Goal: Task Accomplishment & Management: Manage account settings

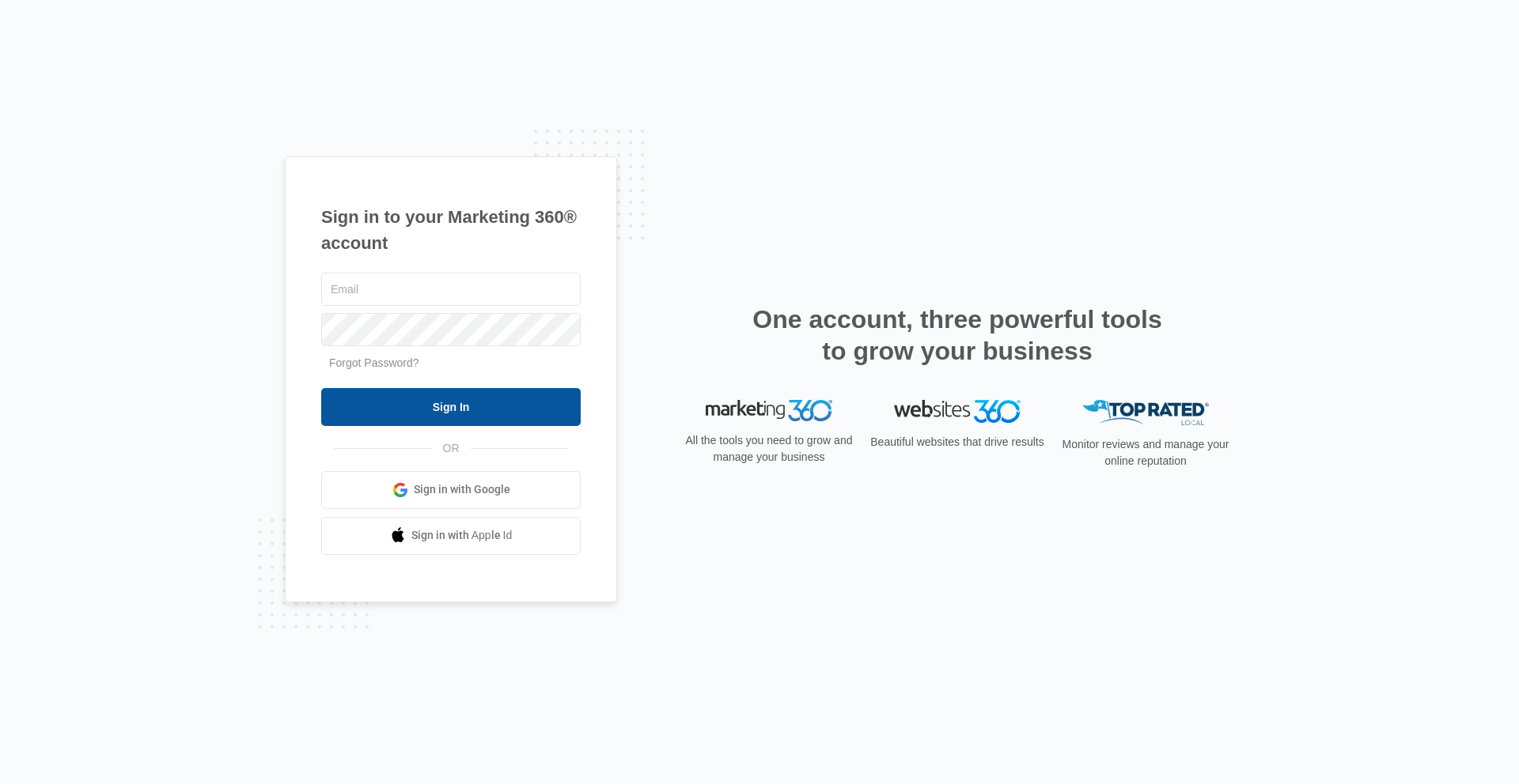
type input "[PERSON_NAME][EMAIL_ADDRESS][PERSON_NAME][DOMAIN_NAME]"
click at [489, 403] on input "Sign In" at bounding box center [450, 406] width 259 height 38
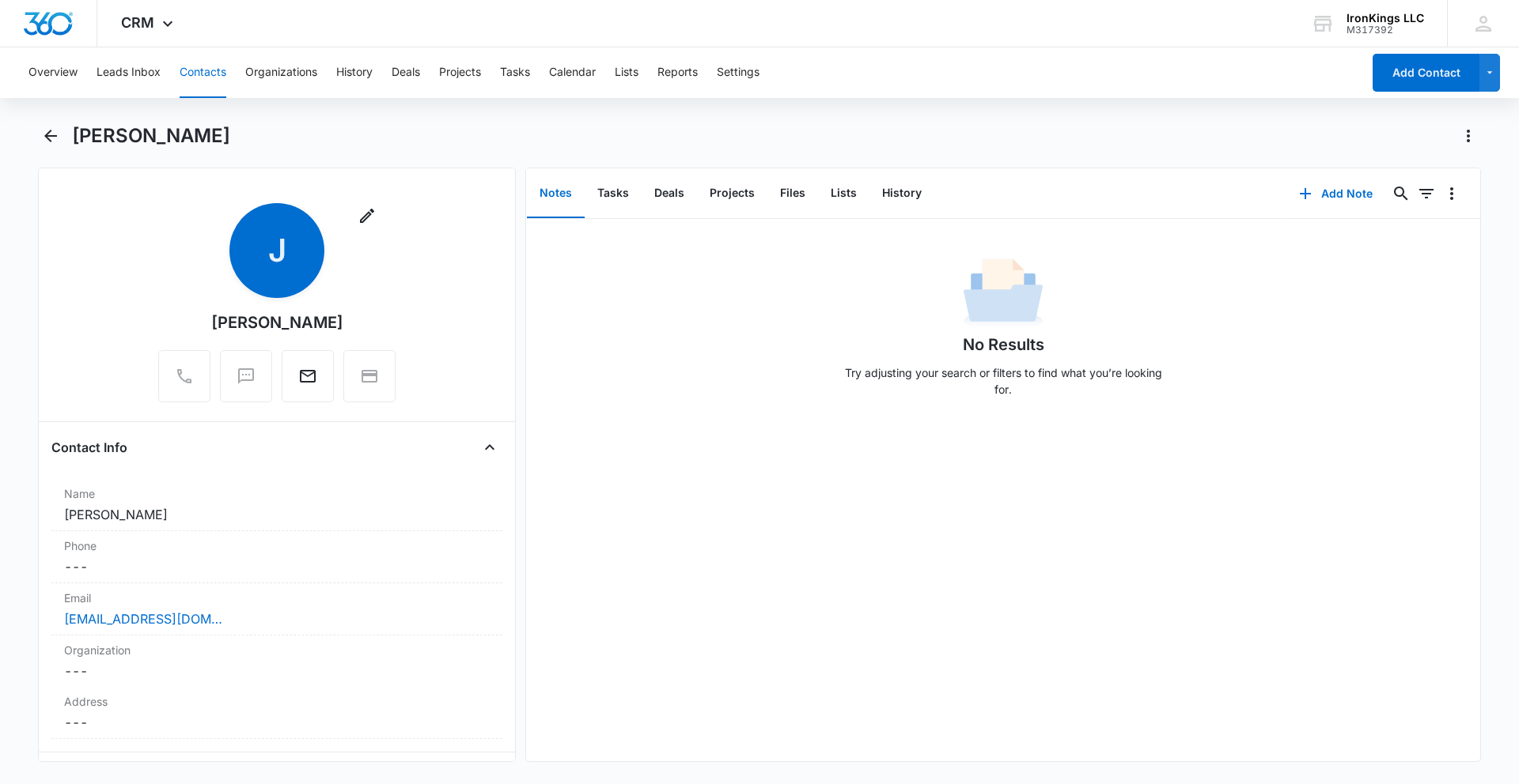
click at [208, 75] on button "Contacts" at bounding box center [203, 72] width 47 height 51
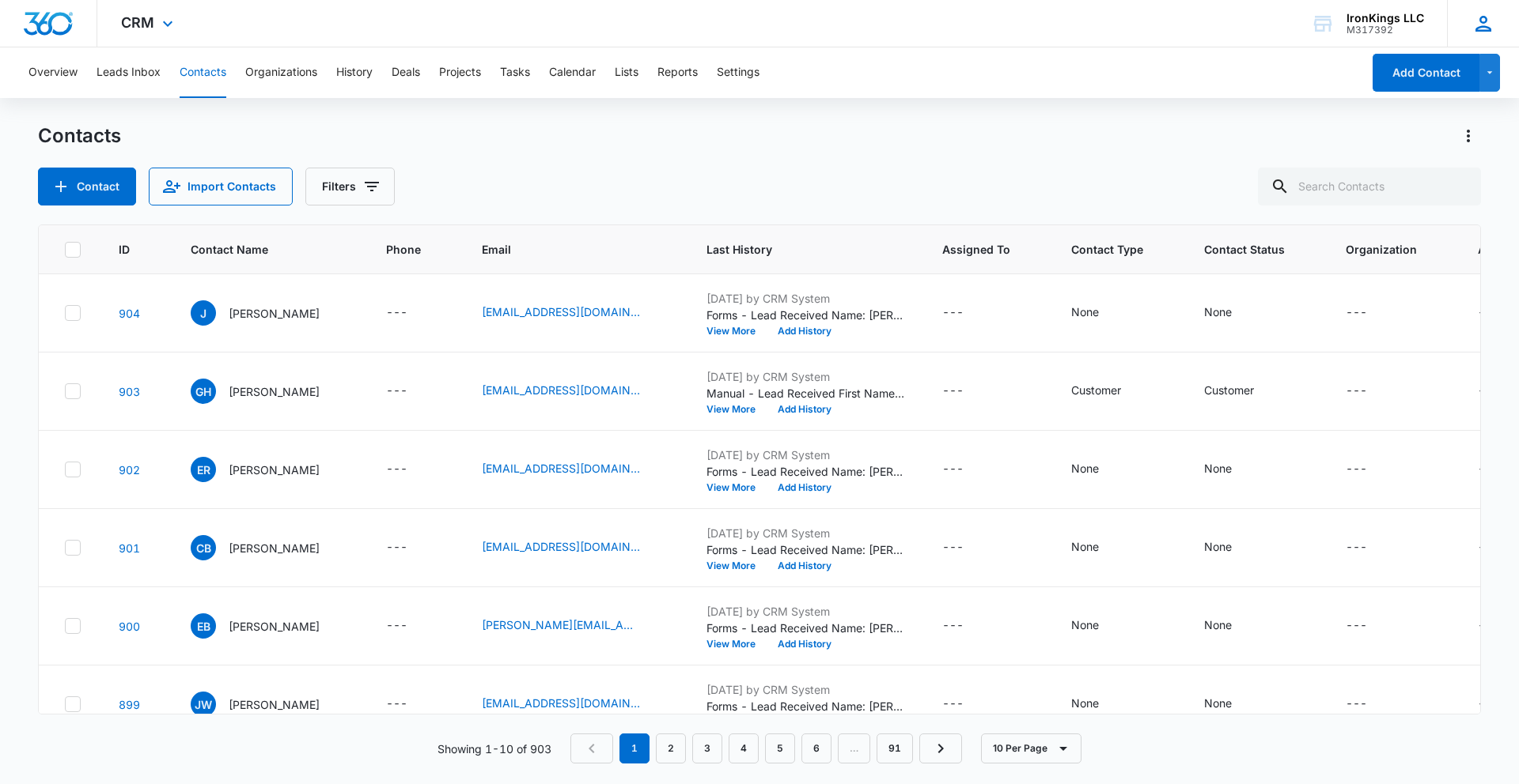
click at [1482, 18] on icon at bounding box center [1483, 24] width 24 height 24
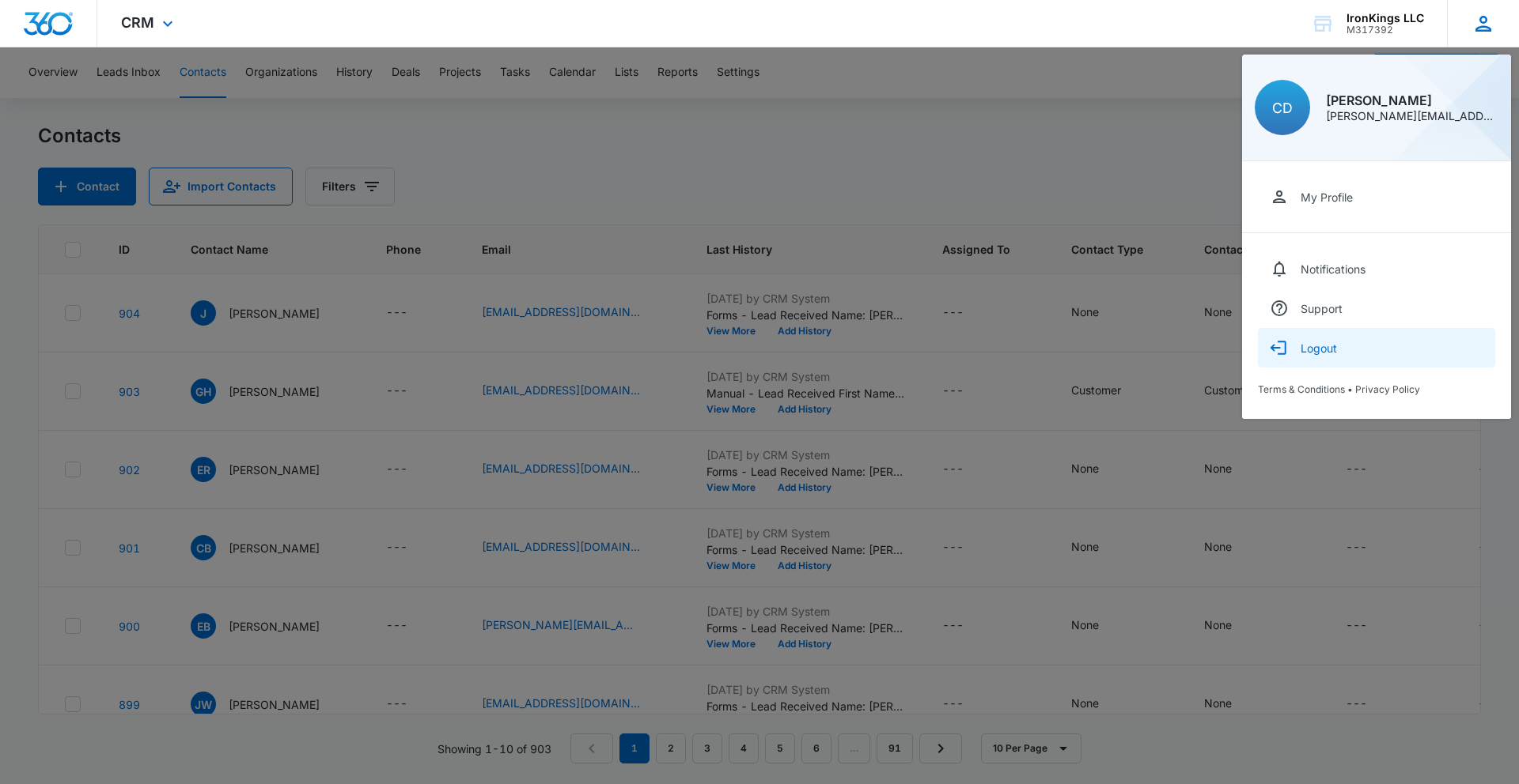
click at [1318, 344] on div "Logout" at bounding box center [1318, 348] width 36 height 14
